Goal: Task Accomplishment & Management: Manage account settings

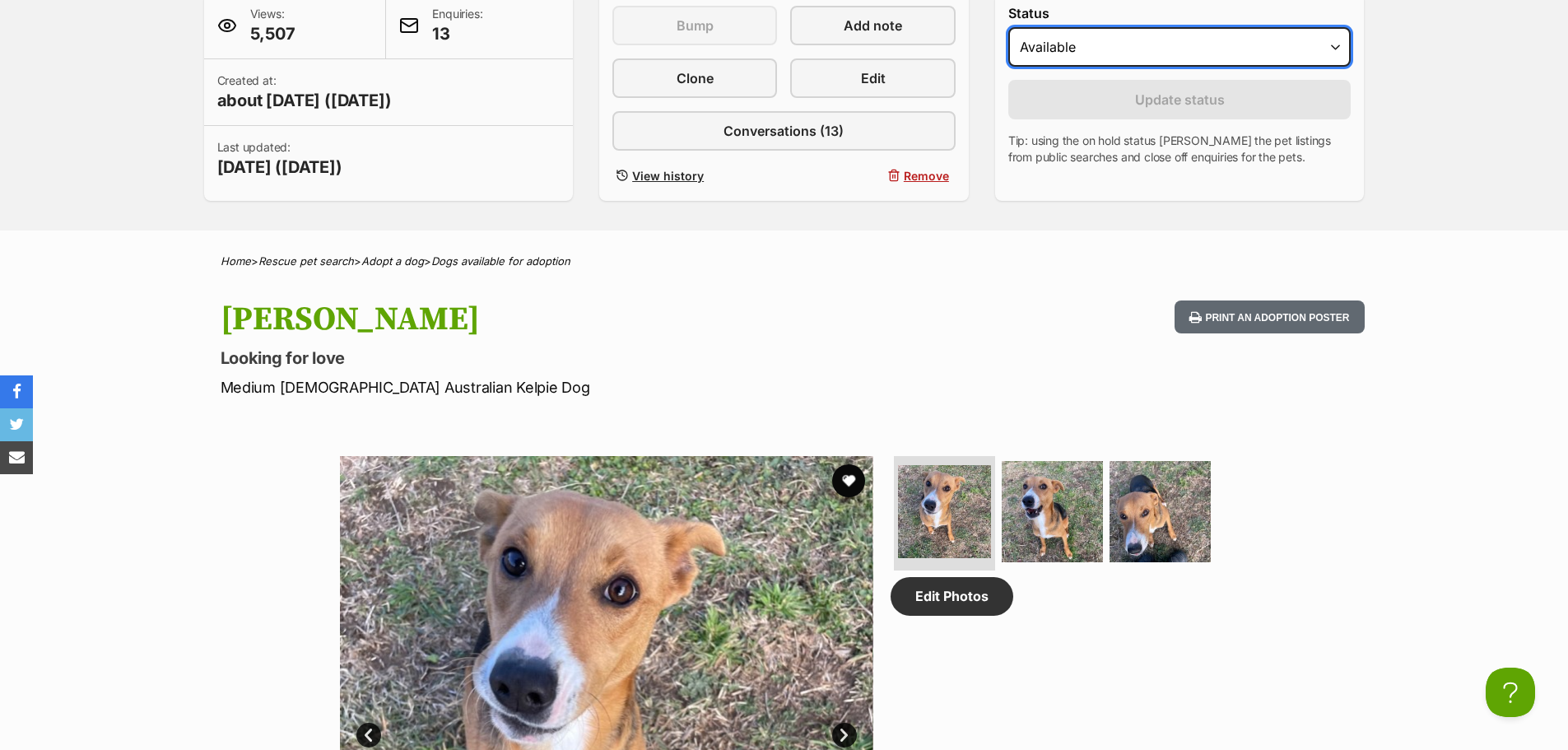
click at [1165, 55] on select "Draft - not available as listing has enquires Available On hold Adopted" at bounding box center [1180, 46] width 343 height 39
select select "rehomed"
click at [1008, 27] on select "Draft - not available as listing has enquires Available On hold Adopted" at bounding box center [1180, 46] width 343 height 39
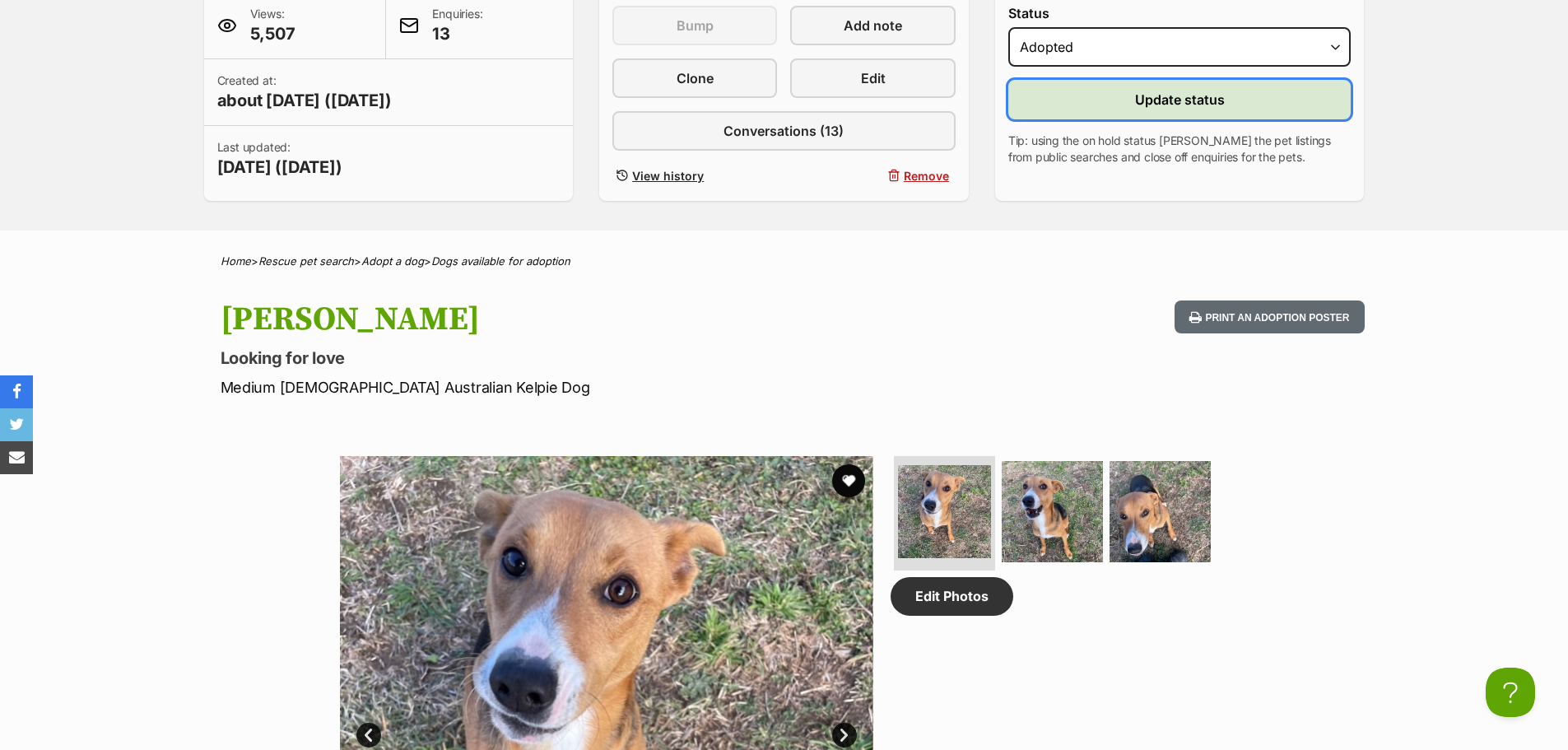
click at [1214, 100] on span "Update status" at bounding box center [1179, 99] width 90 height 20
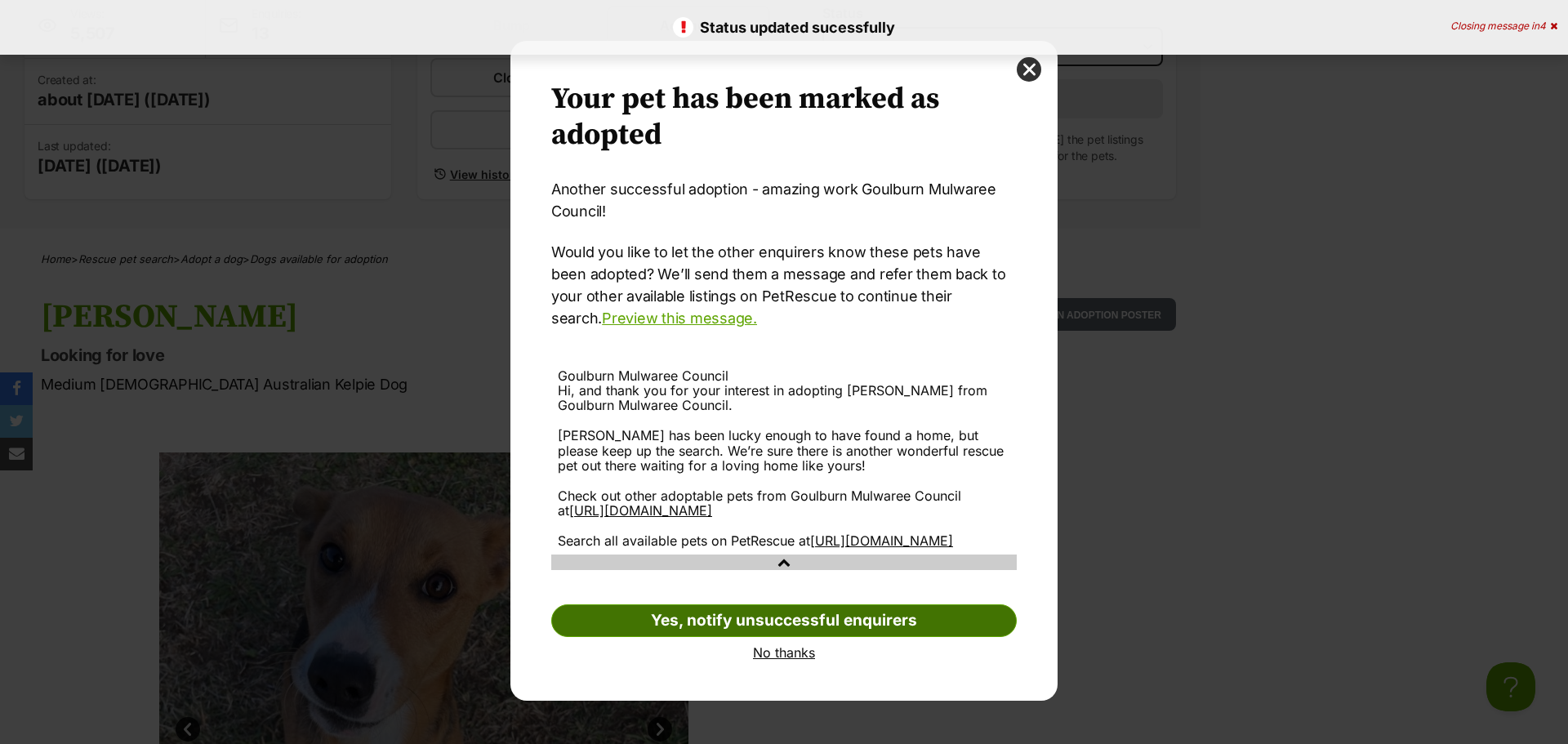
click at [880, 638] on link "Yes, notify unsuccessful enquirers" at bounding box center [784, 621] width 465 height 33
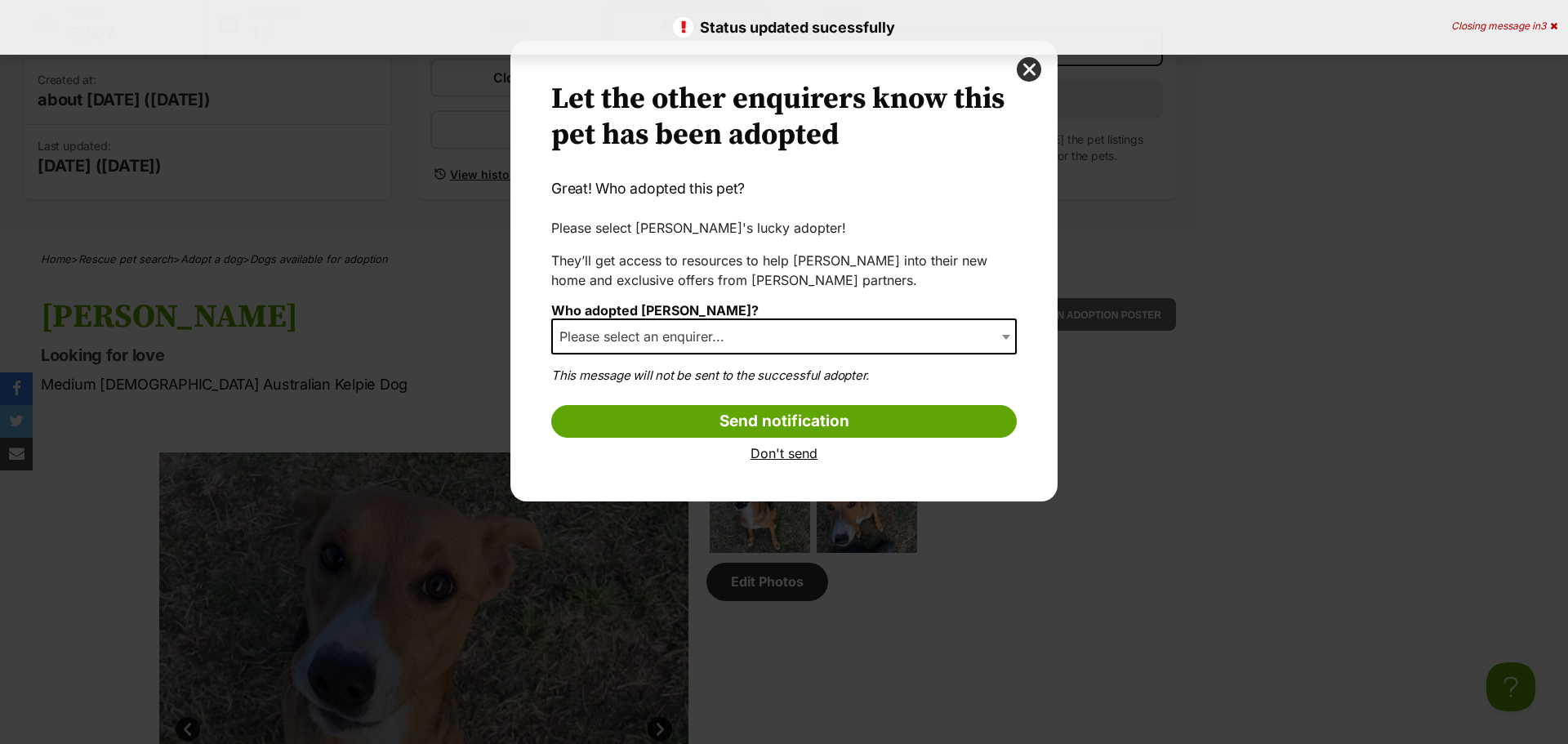
click at [825, 335] on span "Please select an enquirer..." at bounding box center [784, 337] width 465 height 36
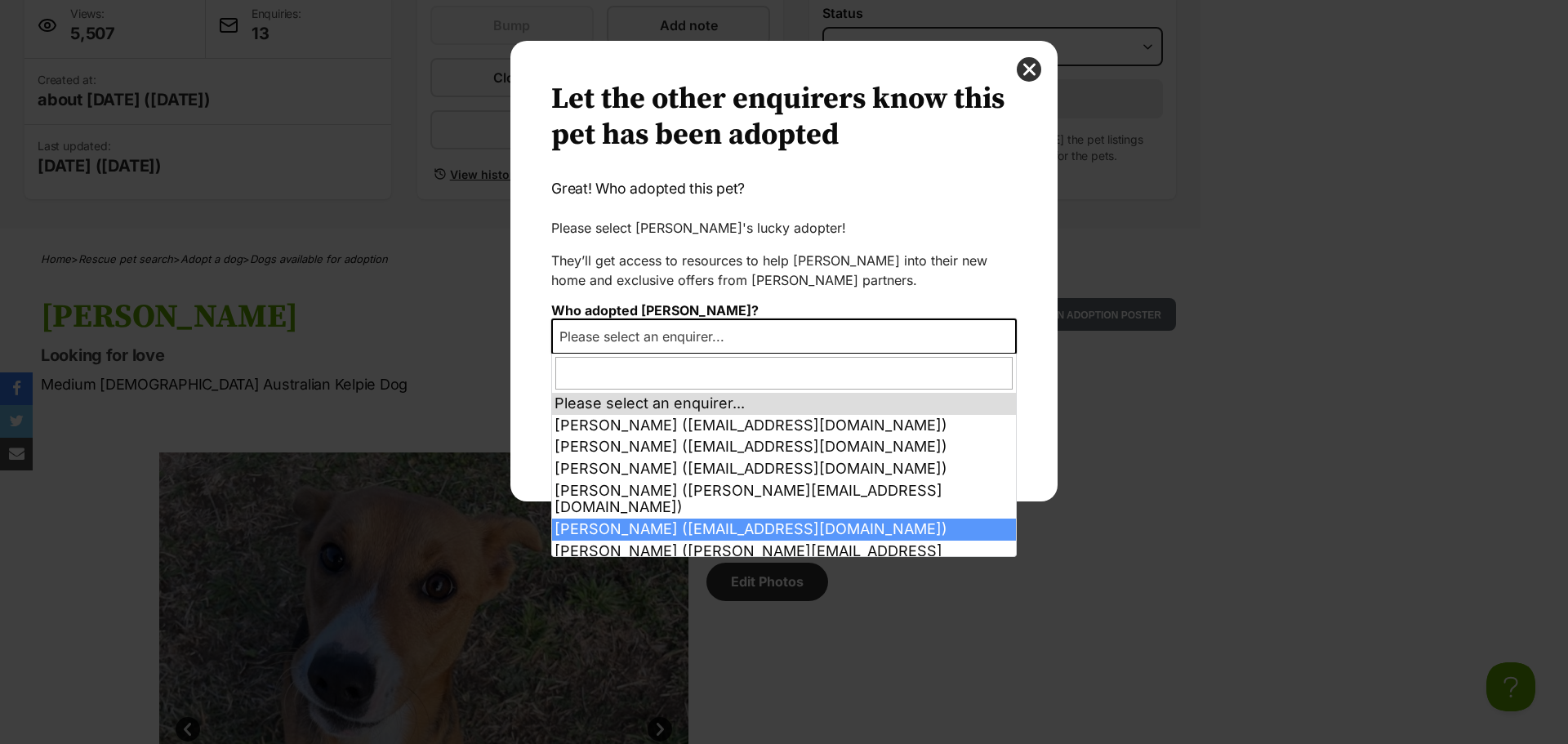
select select "2014909"
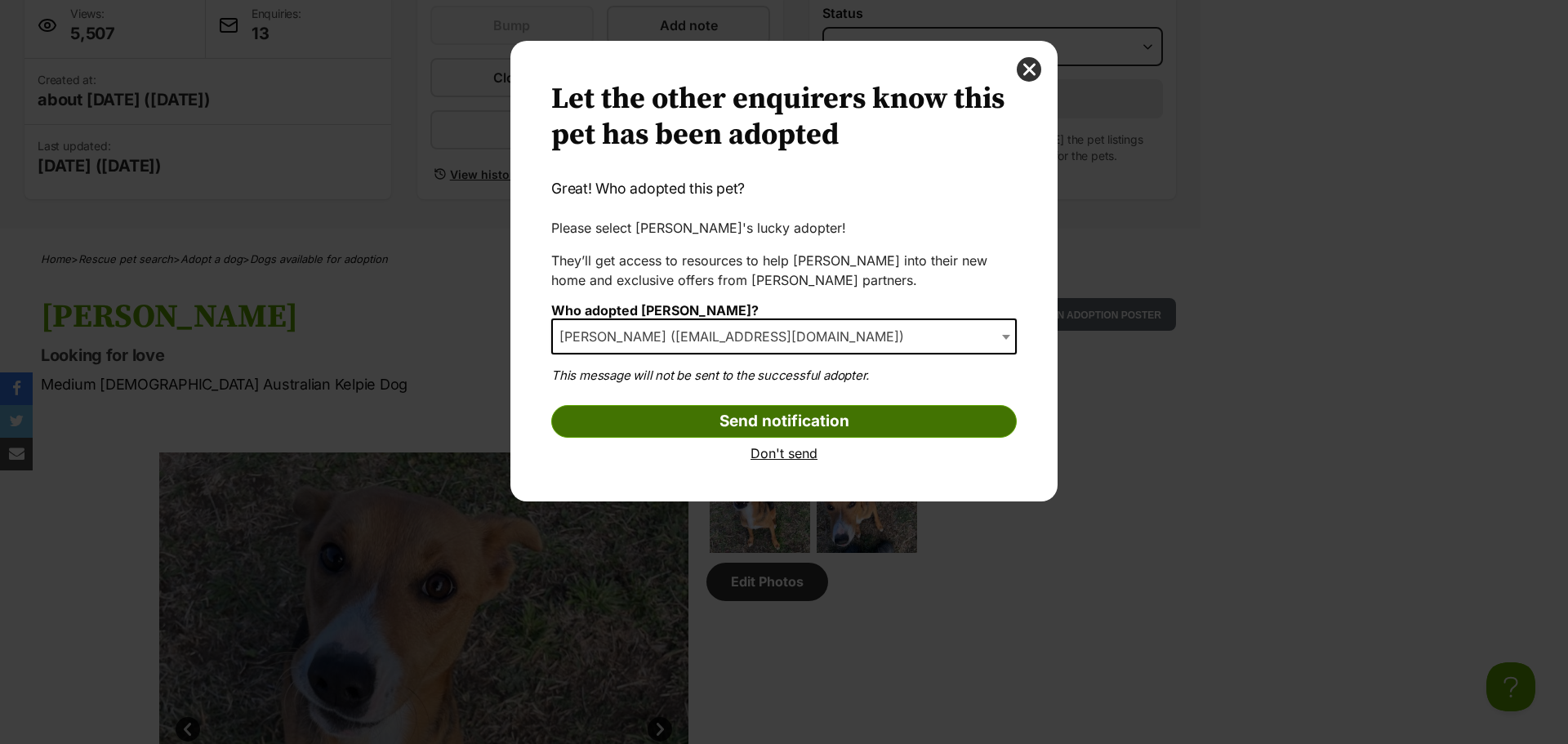
click at [849, 431] on input "Send notification" at bounding box center [784, 421] width 465 height 33
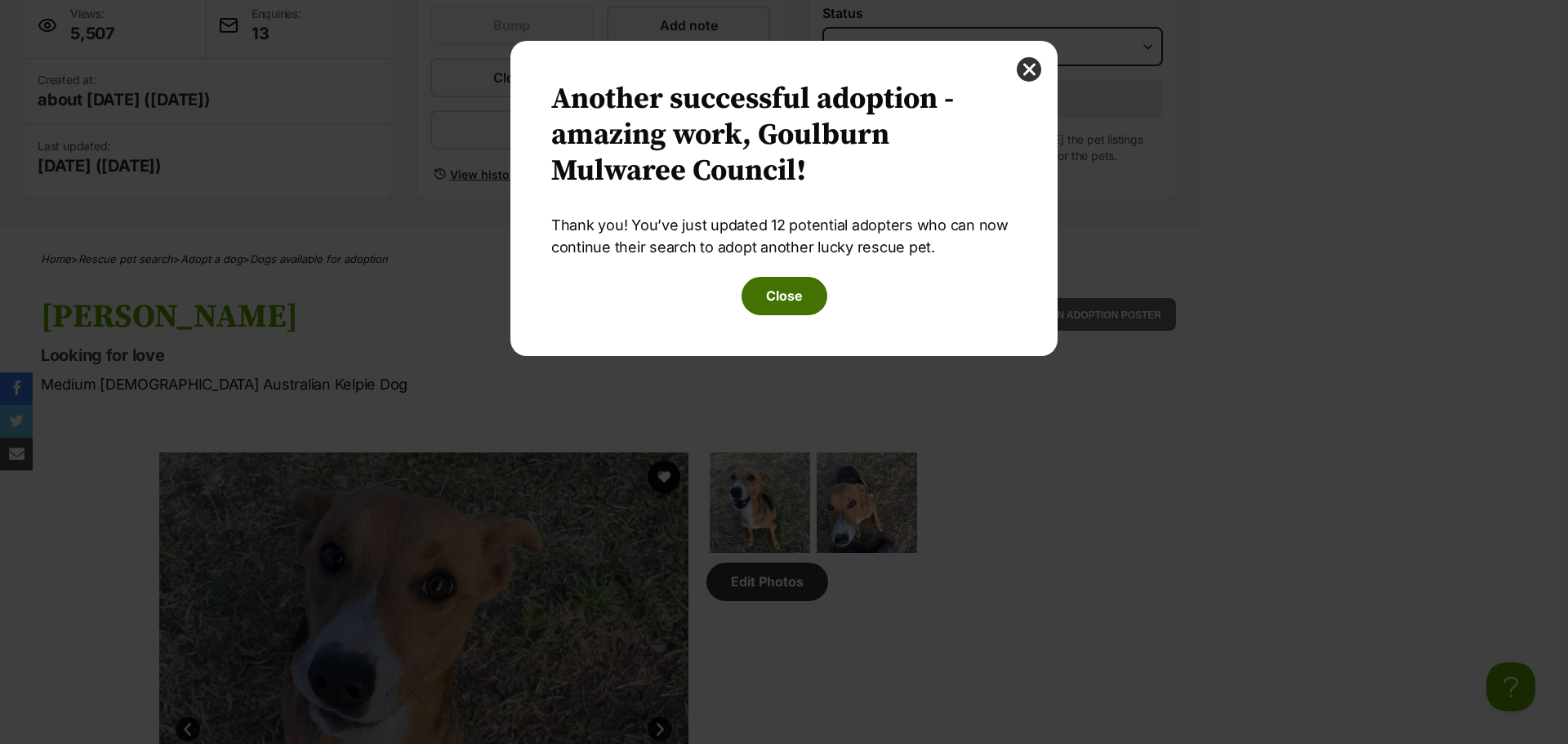
click at [802, 296] on button "Close" at bounding box center [784, 295] width 86 height 37
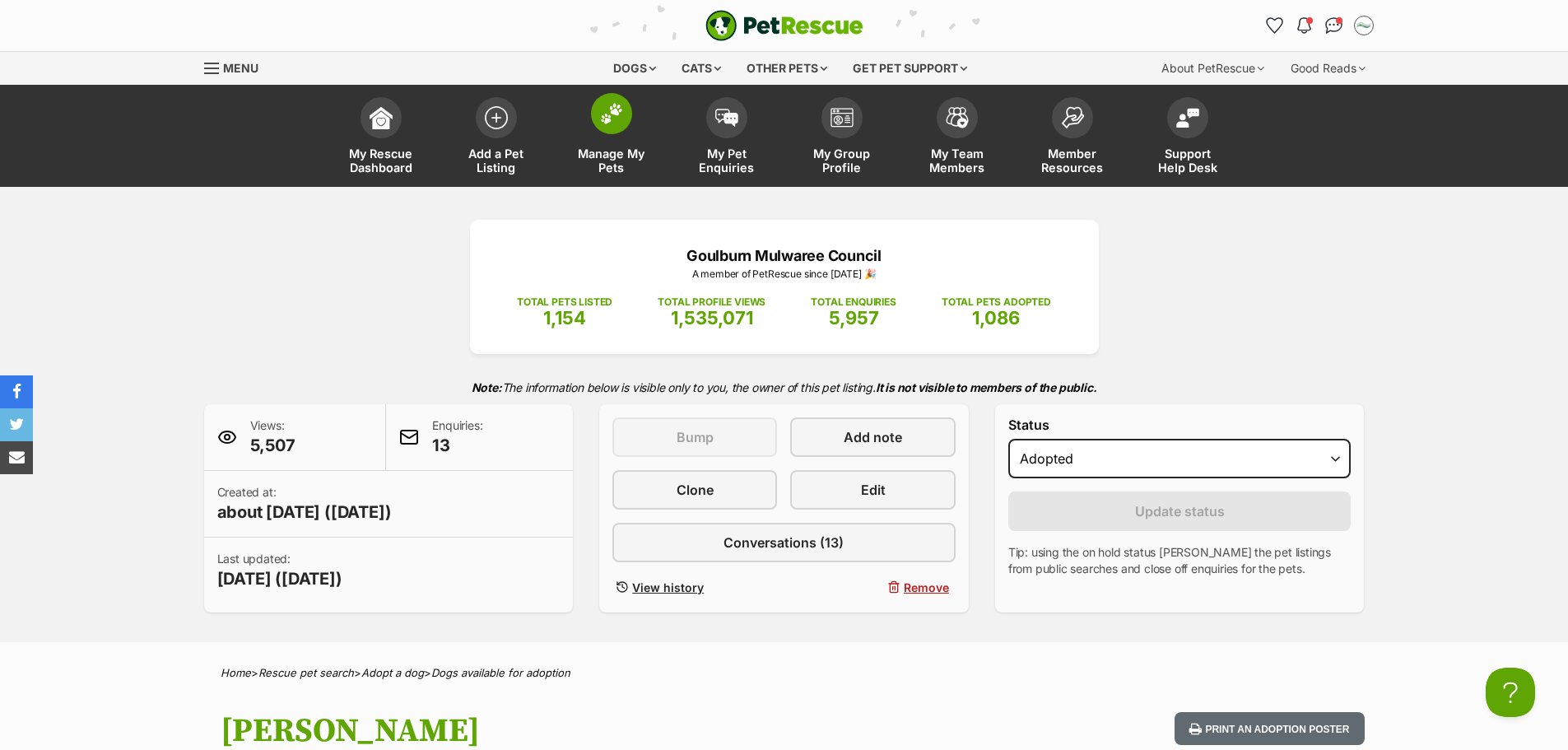
click at [616, 154] on span "Manage My Pets" at bounding box center [611, 160] width 74 height 28
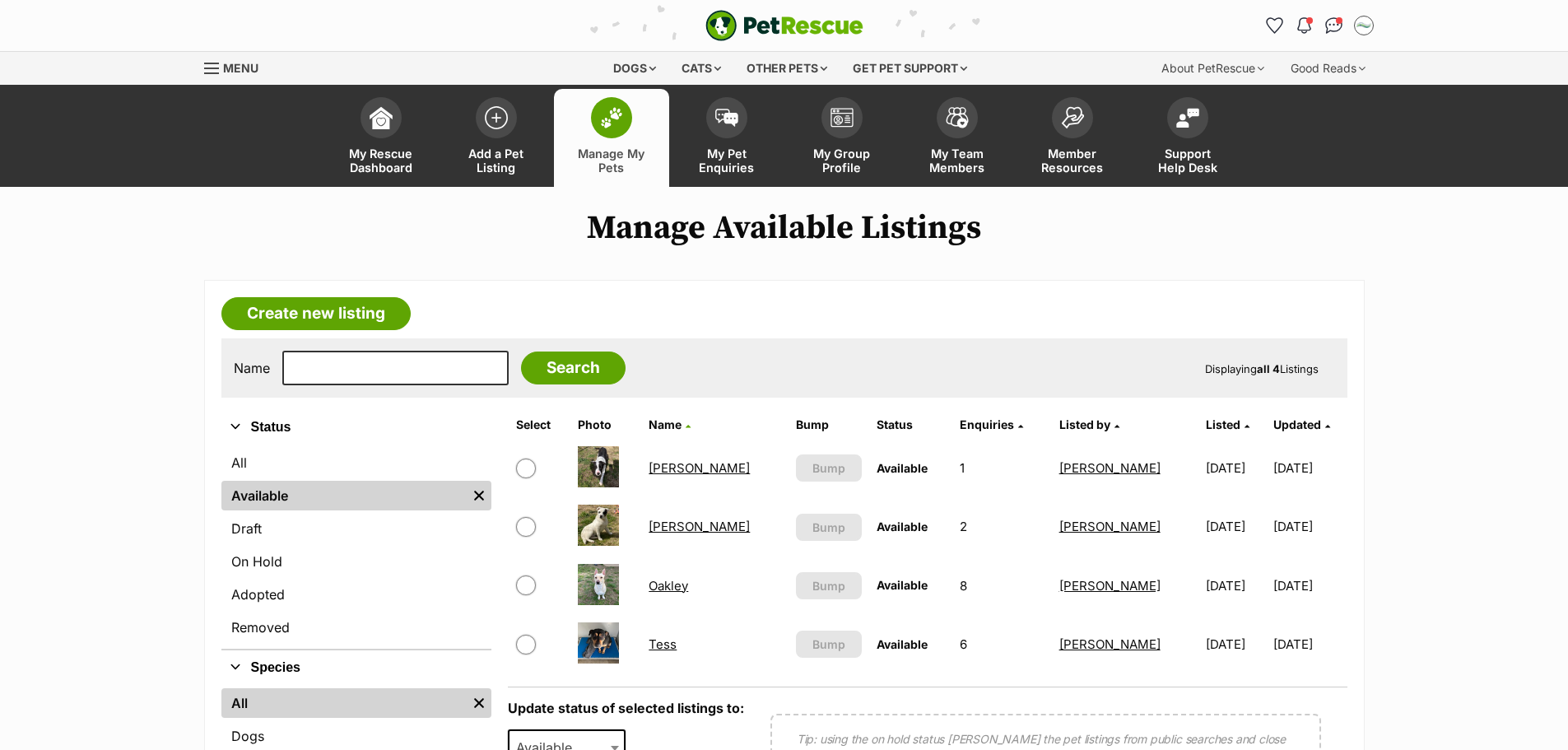
scroll to position [247, 0]
